Goal: Information Seeking & Learning: Understand process/instructions

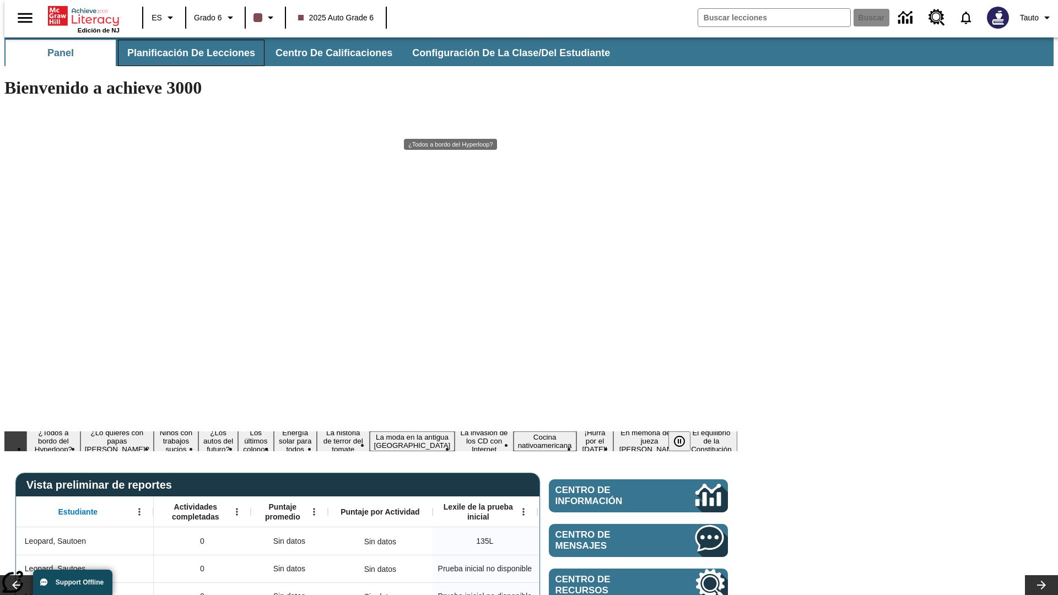
click at [185, 53] on span "Planificación de lecciones" at bounding box center [191, 53] width 128 height 13
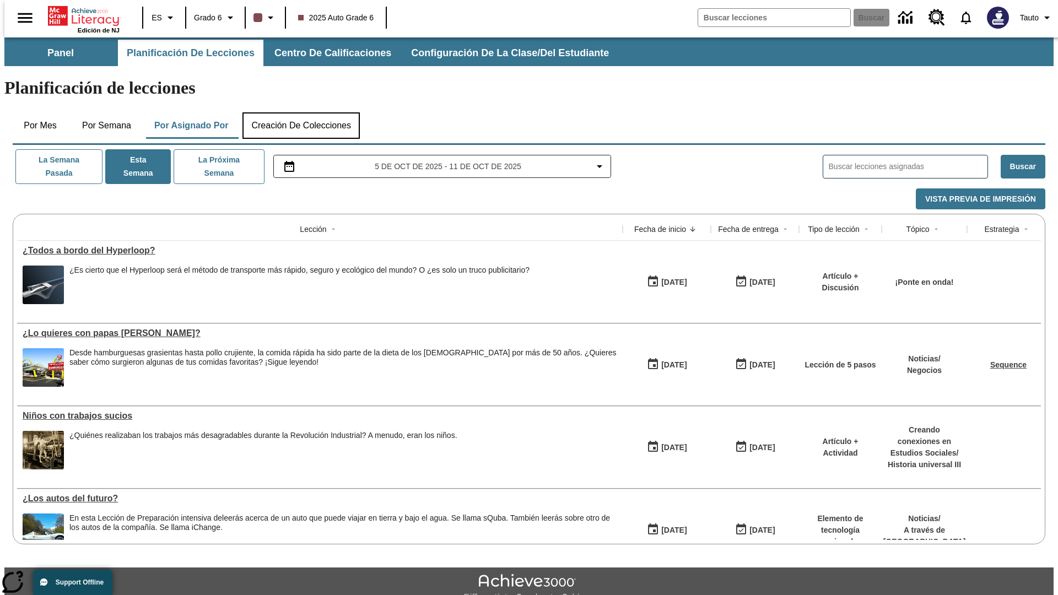
click at [299, 112] on button "Creación de colecciones" at bounding box center [300, 125] width 117 height 26
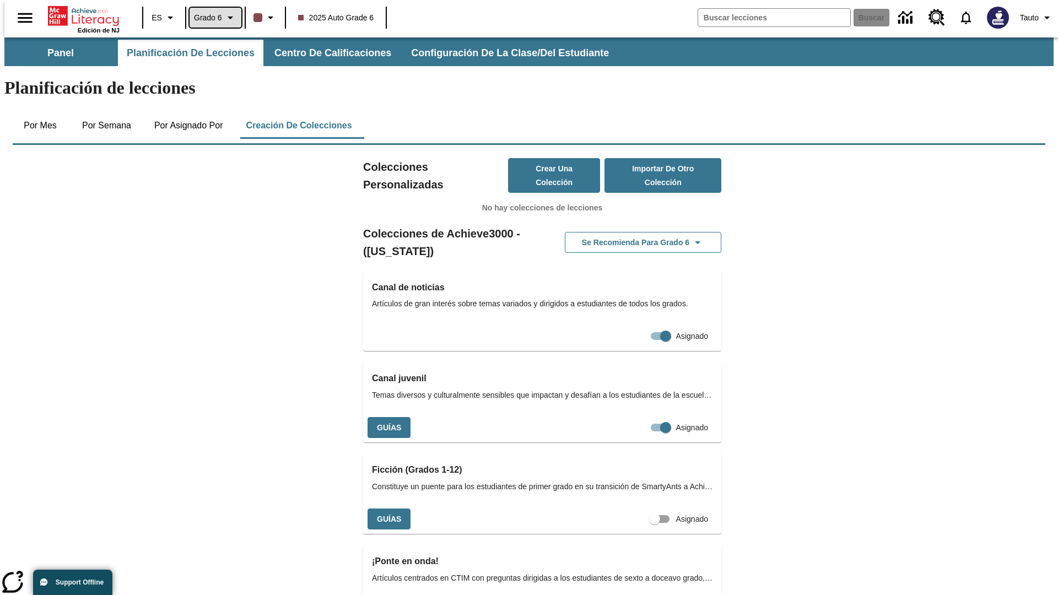
click at [211, 18] on span "Grado 6" at bounding box center [208, 18] width 28 height 12
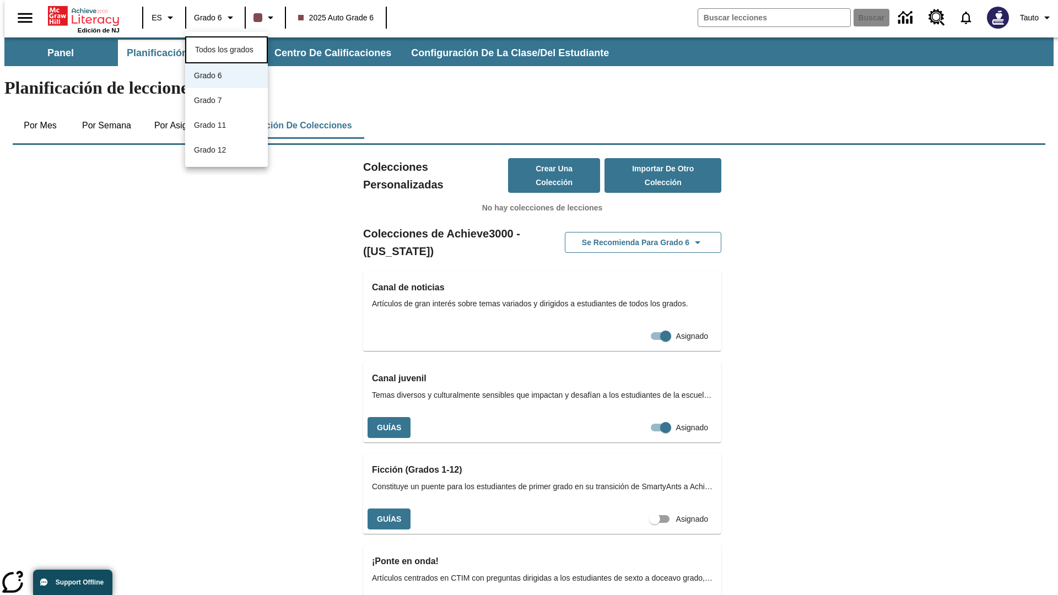
click at [226, 48] on span "Todos los grados" at bounding box center [224, 49] width 58 height 9
